Goal: Task Accomplishment & Management: Complete application form

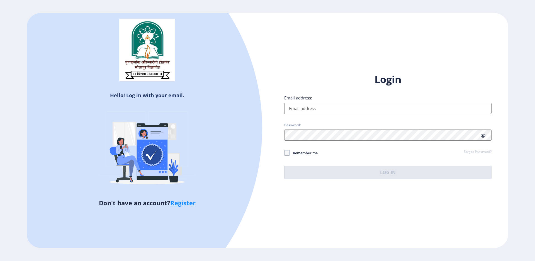
click at [313, 111] on input "Email address:" at bounding box center [387, 108] width 207 height 11
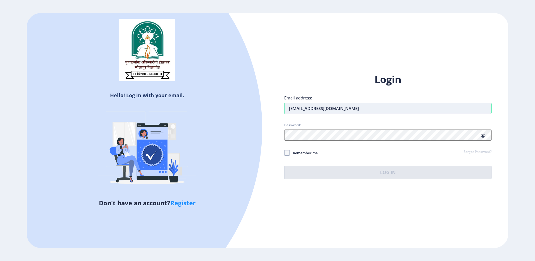
type input "[EMAIL_ADDRESS][DOMAIN_NAME]"
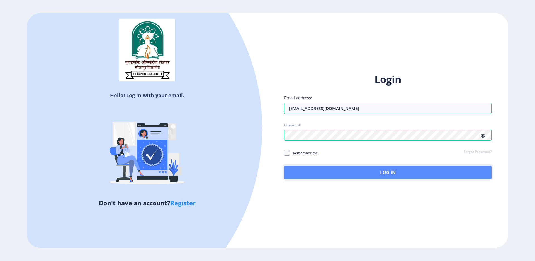
click at [364, 166] on button "Log In" at bounding box center [387, 172] width 207 height 13
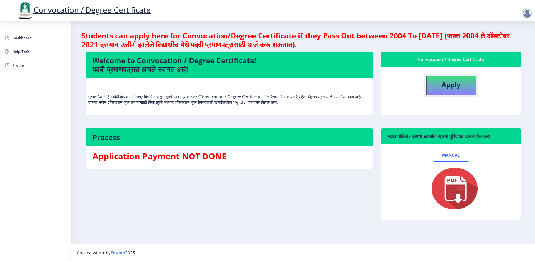
click at [458, 90] on button "Apply" at bounding box center [451, 86] width 50 height 20
select select
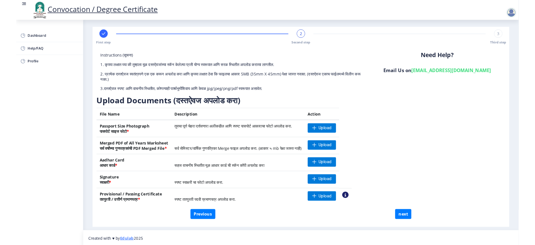
scroll to position [4, 0]
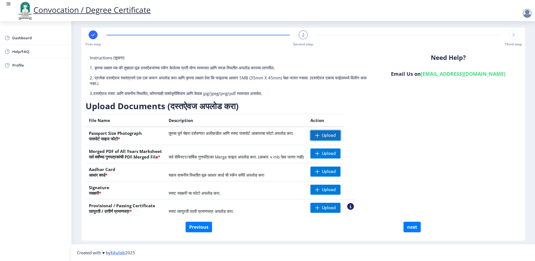
click at [336, 137] on span "Upload" at bounding box center [329, 136] width 14 height 6
click at [336, 174] on span "Upload" at bounding box center [329, 172] width 14 height 6
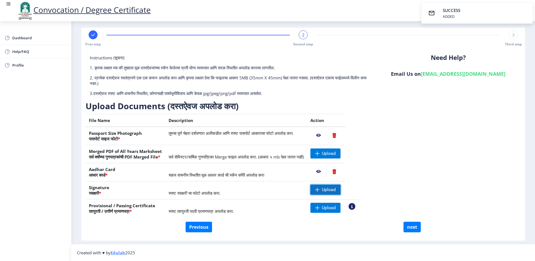
click at [336, 189] on span "Upload" at bounding box center [329, 190] width 14 height 6
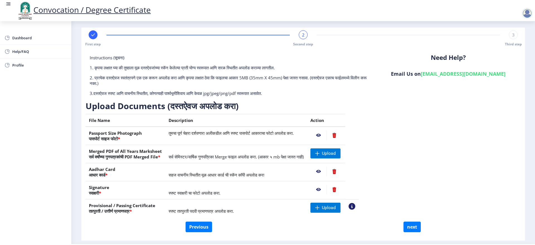
click at [327, 172] on nb-action at bounding box center [319, 172] width 16 height 10
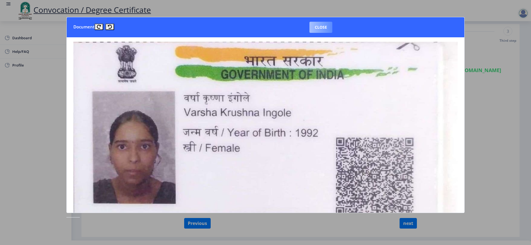
click at [321, 28] on button "Close" at bounding box center [320, 27] width 23 height 11
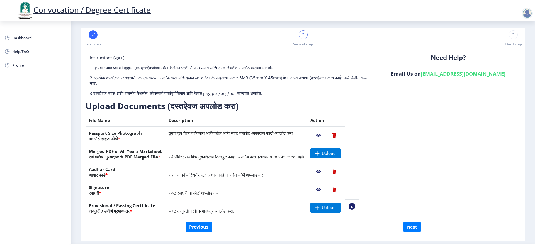
click at [342, 170] on nb-action at bounding box center [334, 172] width 15 height 10
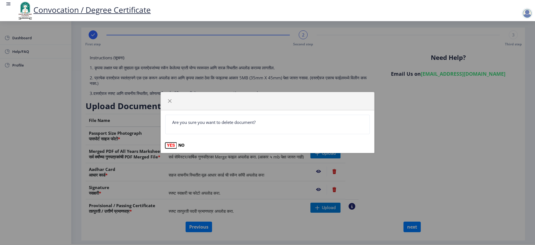
click at [170, 146] on button "YES" at bounding box center [170, 146] width 11 height 6
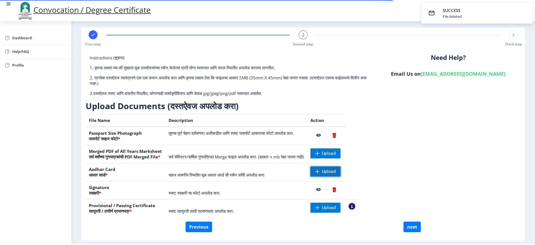
click at [336, 172] on span "Upload" at bounding box center [329, 172] width 14 height 6
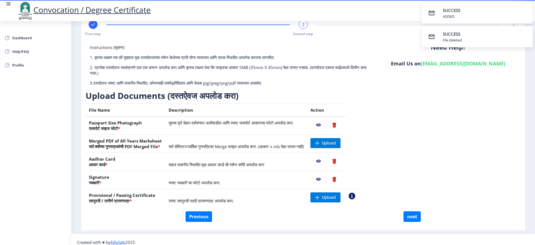
scroll to position [20, 0]
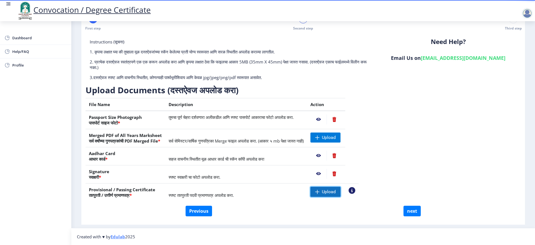
click at [336, 192] on span "Upload" at bounding box center [329, 192] width 14 height 6
